Goal: Navigation & Orientation: Find specific page/section

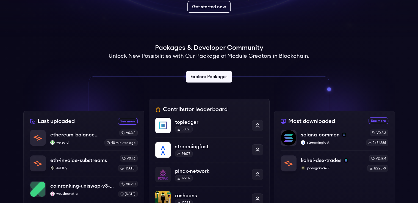
scroll to position [110, 0]
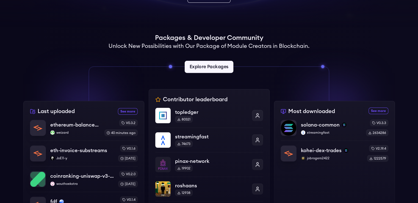
click at [203, 67] on link "Explore Packages" at bounding box center [209, 67] width 49 height 12
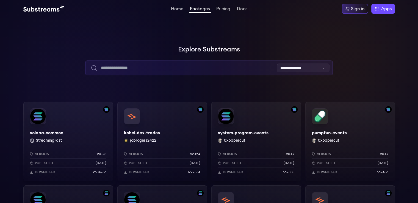
click at [151, 66] on input "text" at bounding box center [209, 67] width 248 height 15
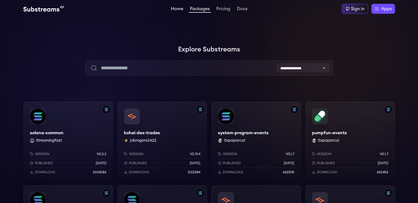
click at [170, 7] on link "Home" at bounding box center [177, 9] width 15 height 5
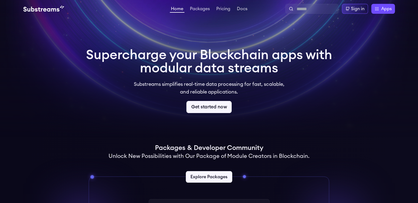
click at [212, 105] on link "Get started now" at bounding box center [208, 107] width 45 height 12
